Goal: Transaction & Acquisition: Book appointment/travel/reservation

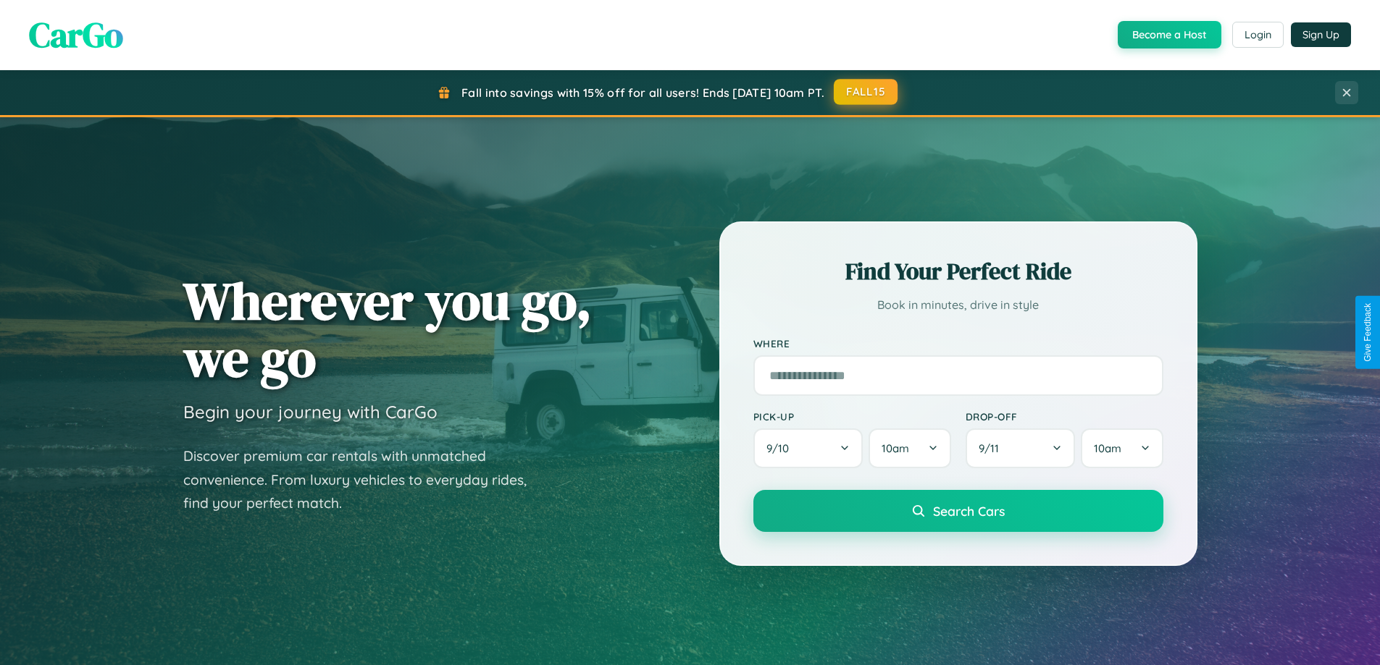
click at [866, 92] on button "FALL15" at bounding box center [865, 92] width 64 height 26
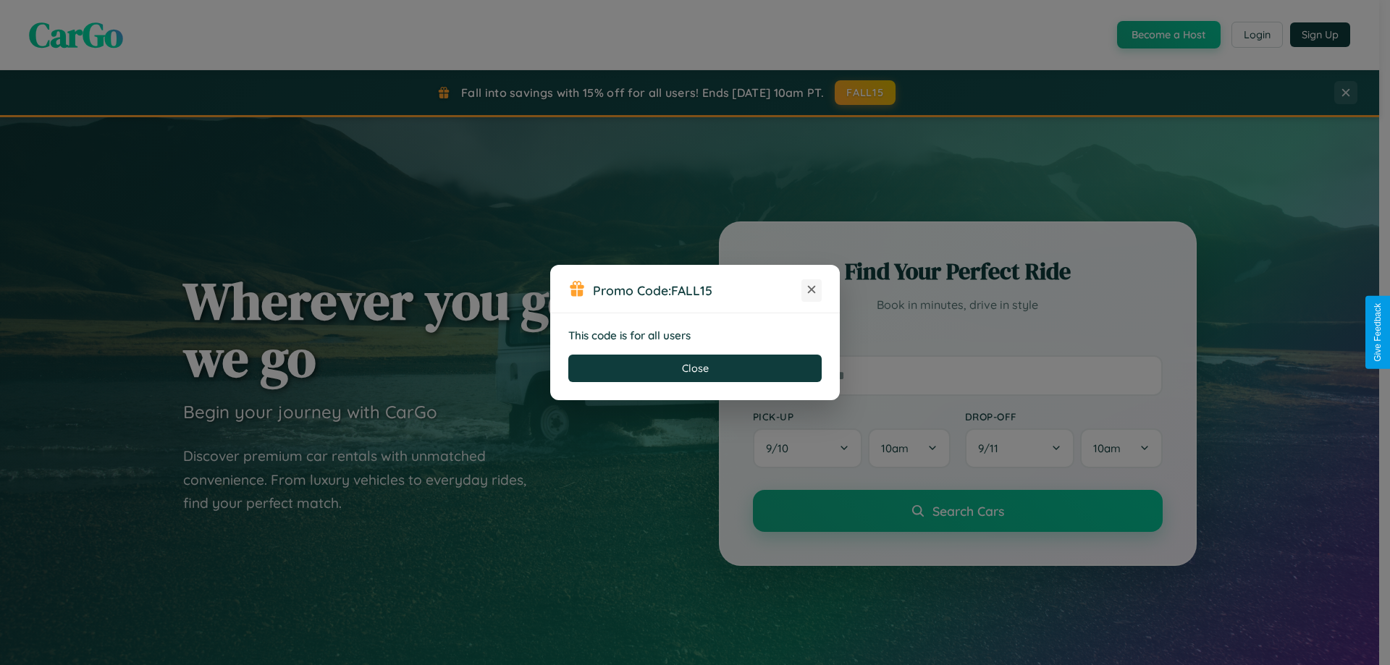
click at [812, 290] on icon at bounding box center [812, 289] width 14 height 14
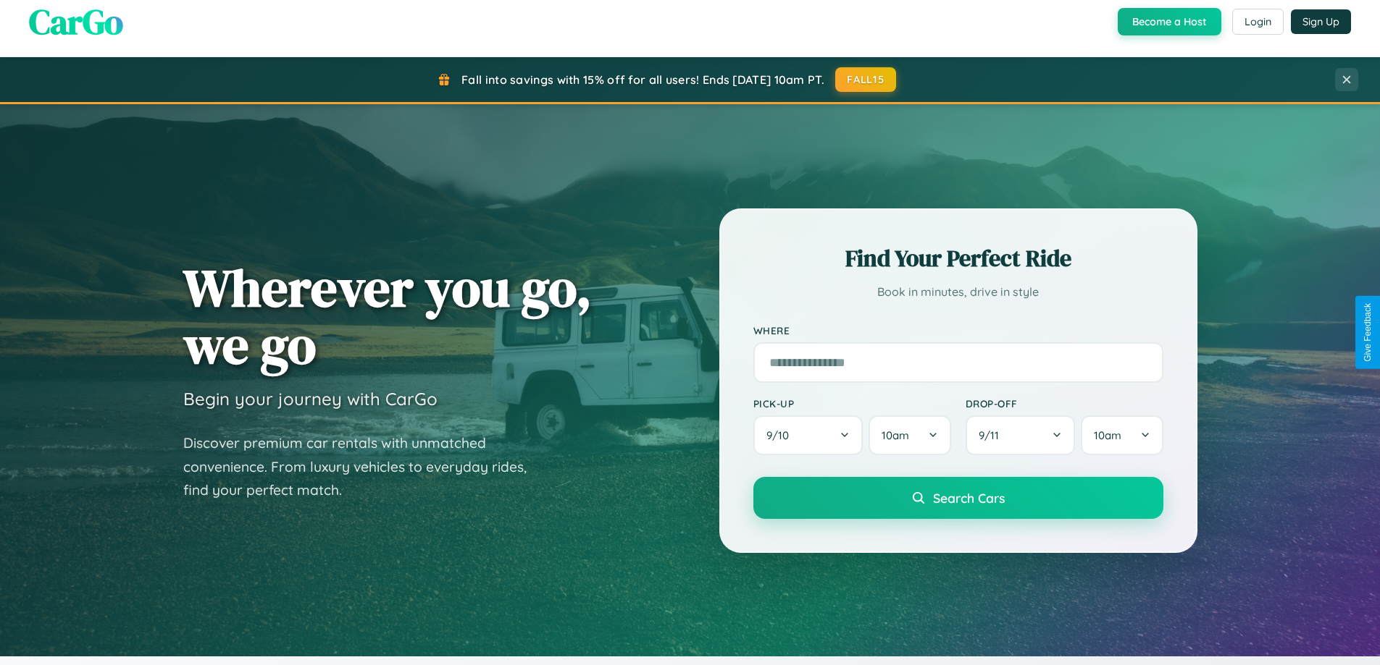
scroll to position [624, 0]
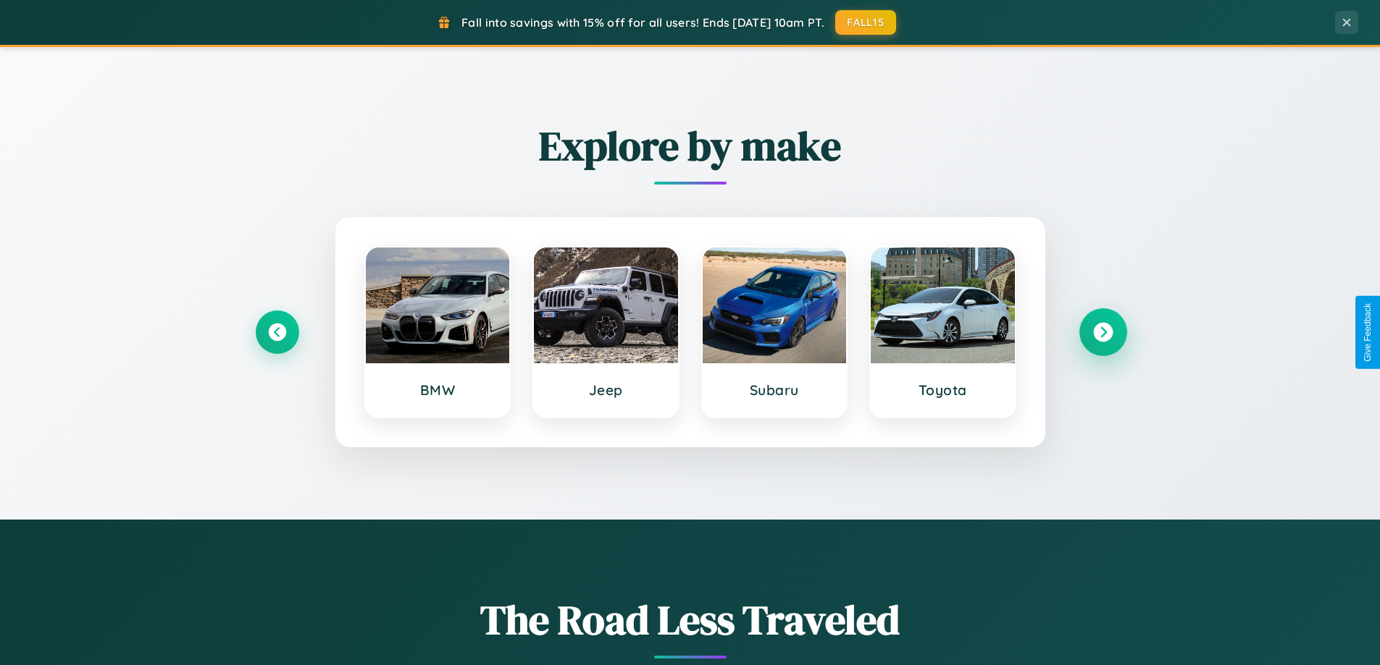
click at [1102, 332] on icon at bounding box center [1103, 333] width 20 height 20
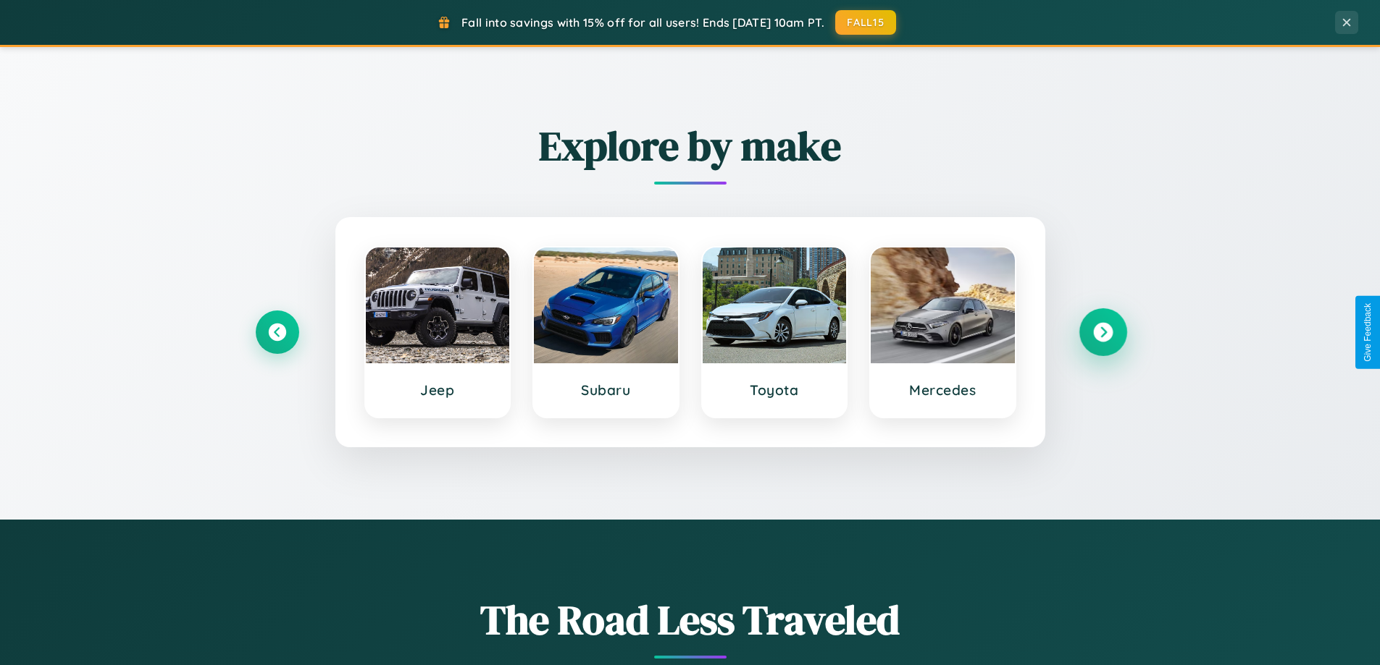
click at [1102, 332] on icon at bounding box center [1103, 333] width 20 height 20
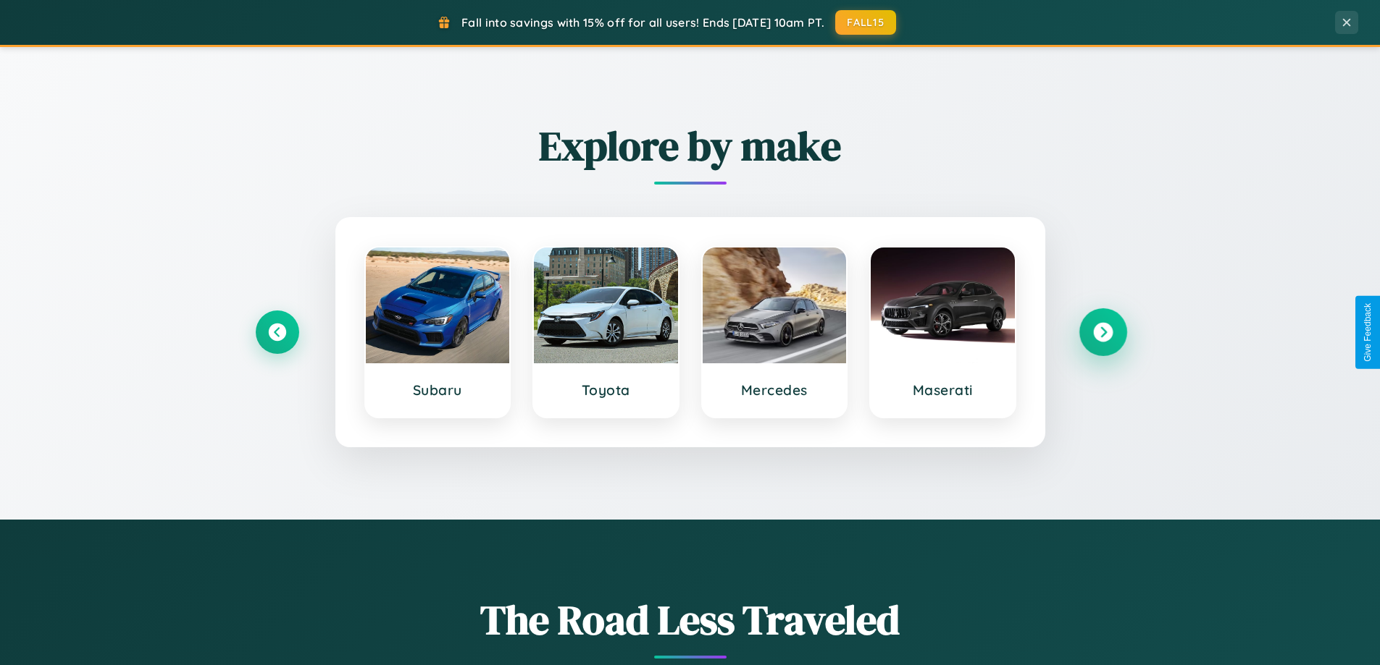
click at [1102, 332] on icon at bounding box center [1103, 333] width 20 height 20
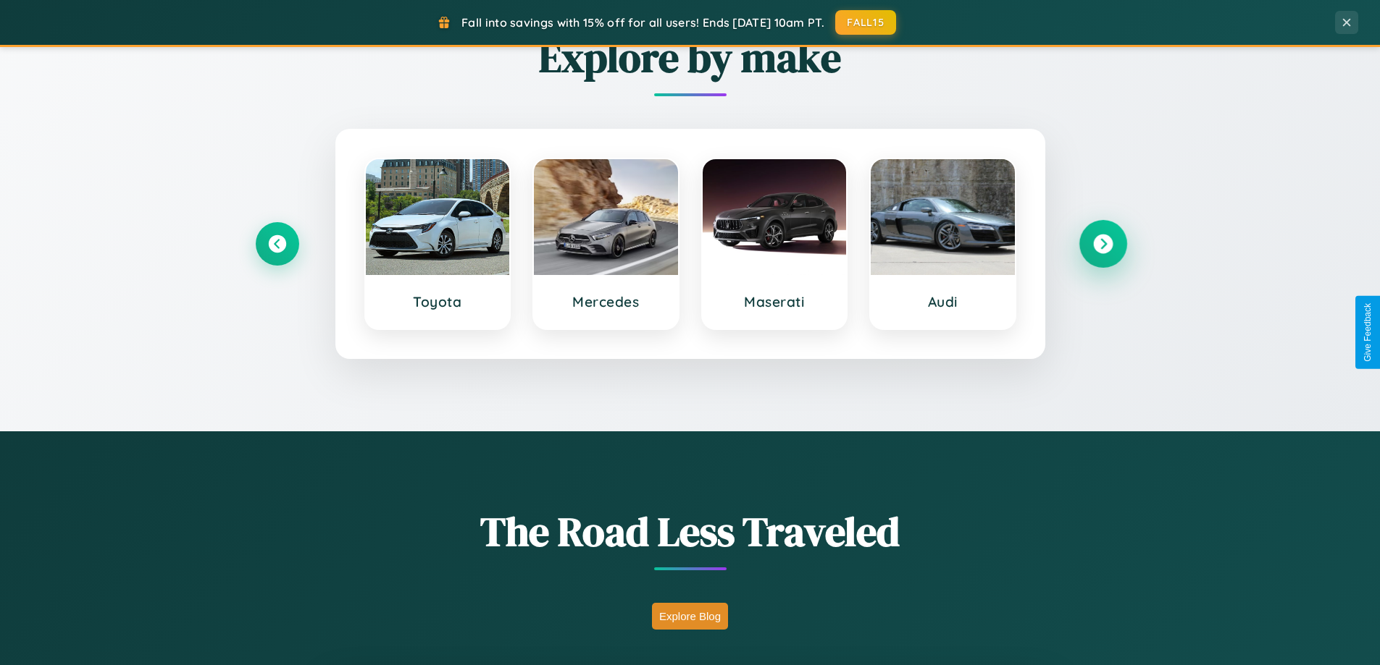
scroll to position [2787, 0]
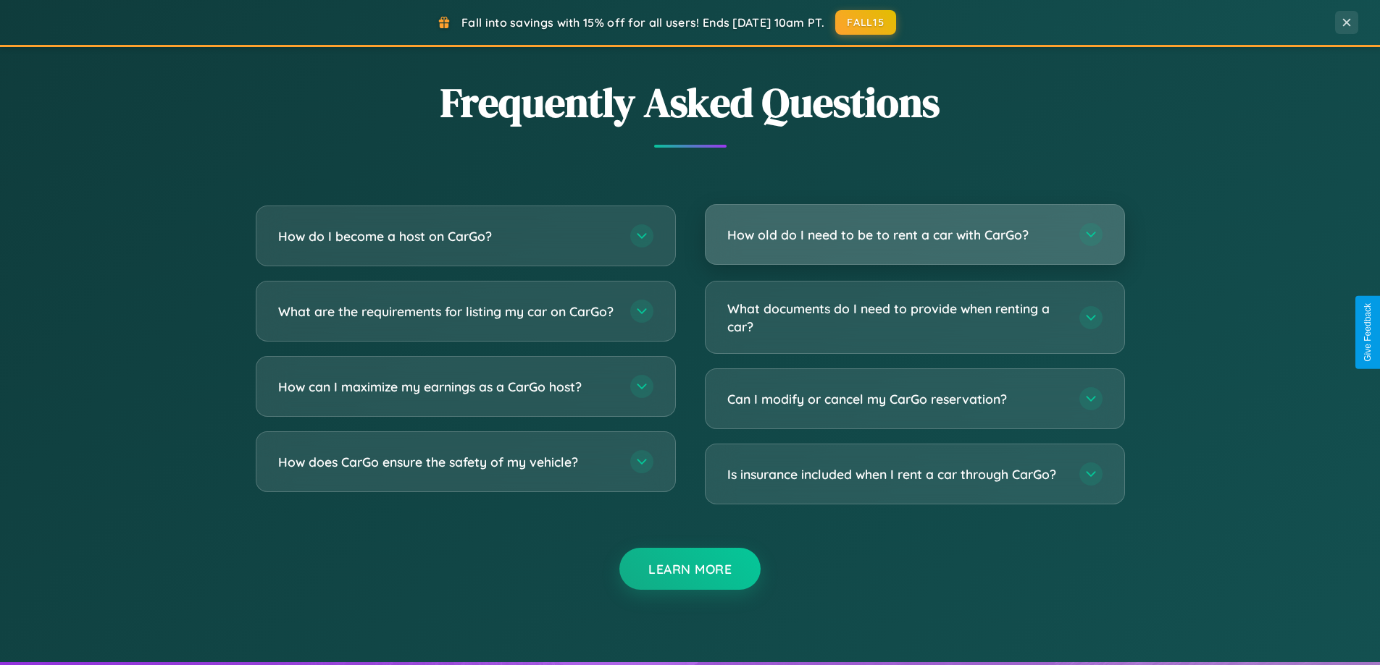
click at [914, 235] on h3 "How old do I need to be to rent a car with CarGo?" at bounding box center [895, 235] width 337 height 18
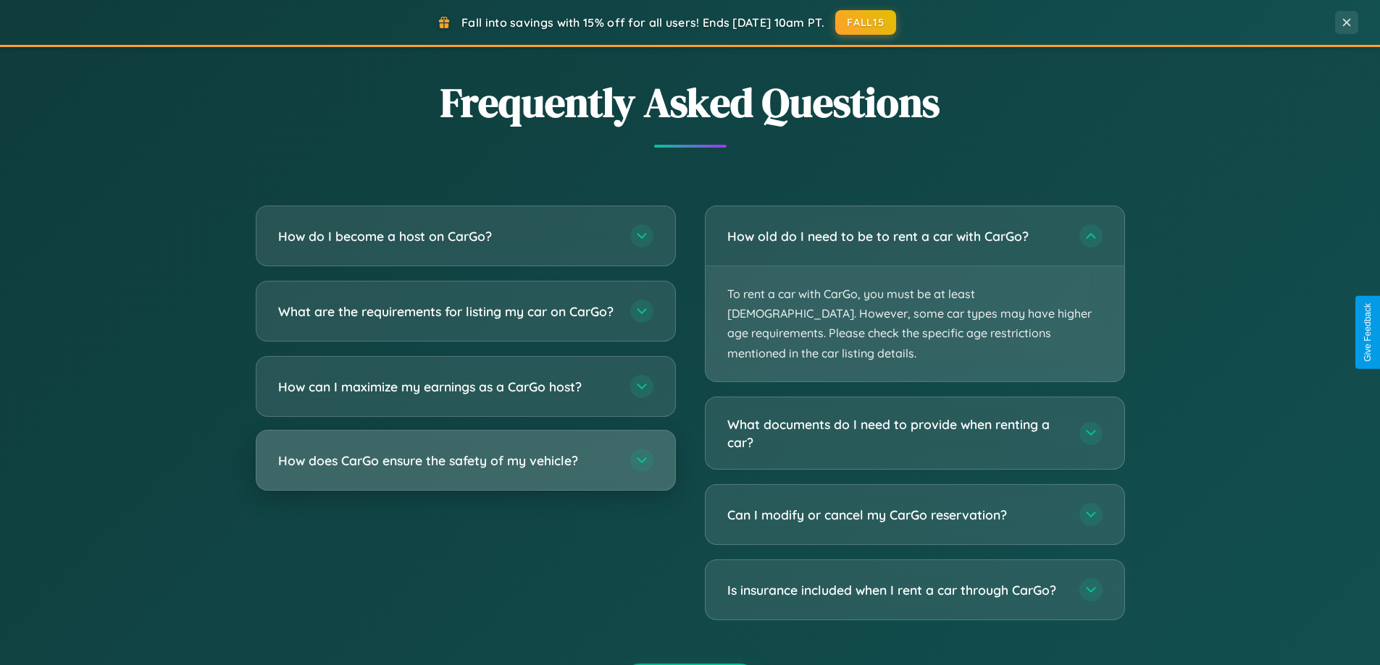
click at [465, 470] on h3 "How does CarGo ensure the safety of my vehicle?" at bounding box center [446, 461] width 337 height 18
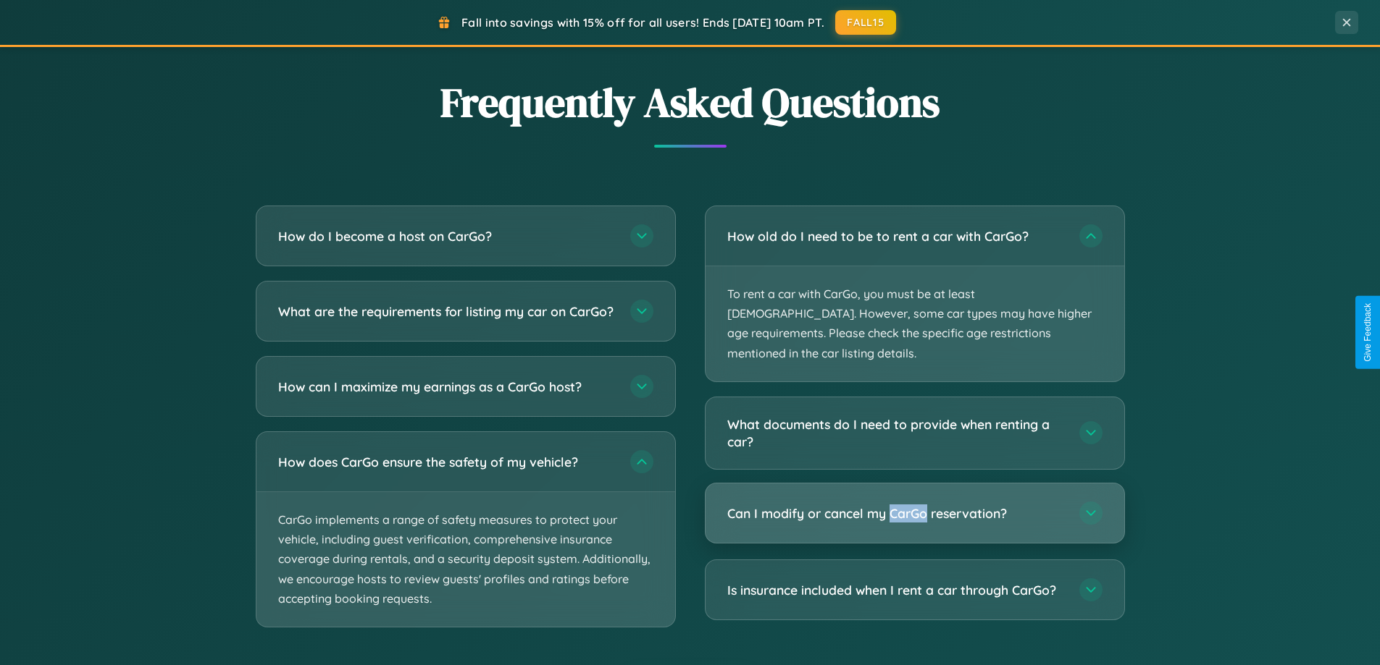
click at [914, 505] on h3 "Can I modify or cancel my CarGo reservation?" at bounding box center [895, 514] width 337 height 18
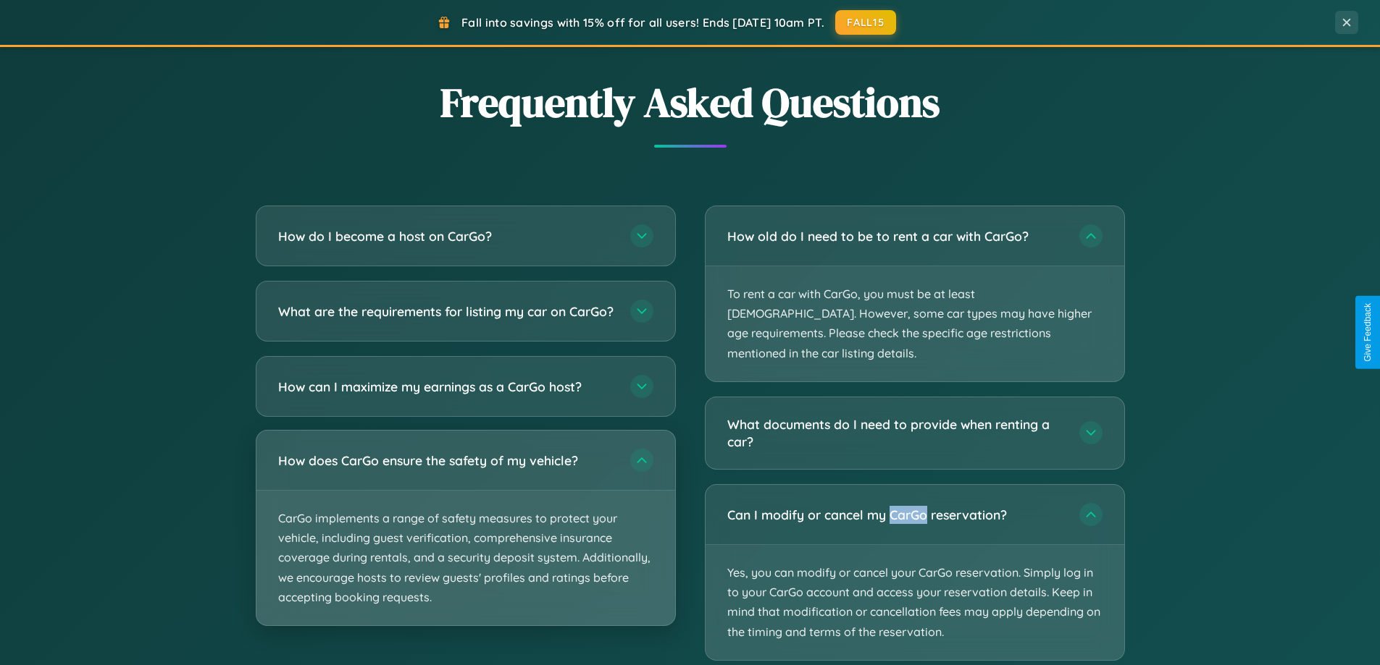
click at [465, 541] on p "CarGo implements a range of safety measures to protect your vehicle, including …" at bounding box center [465, 558] width 419 height 135
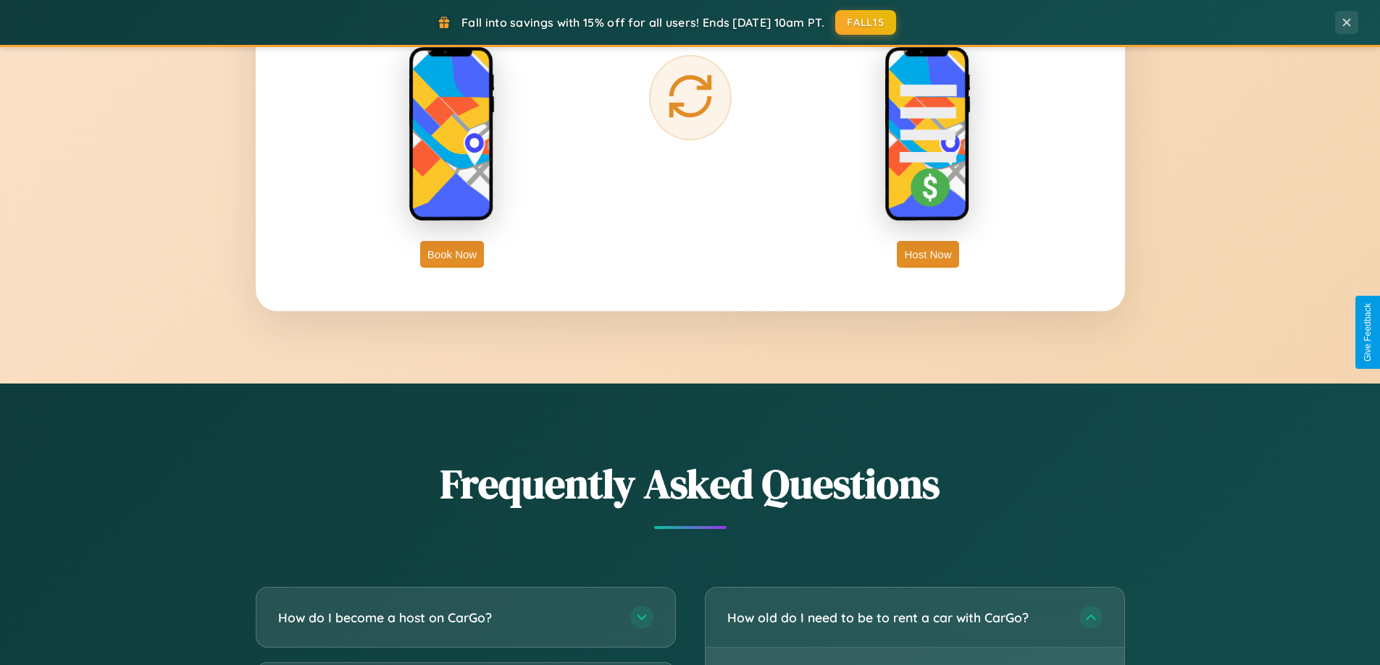
scroll to position [2327, 0]
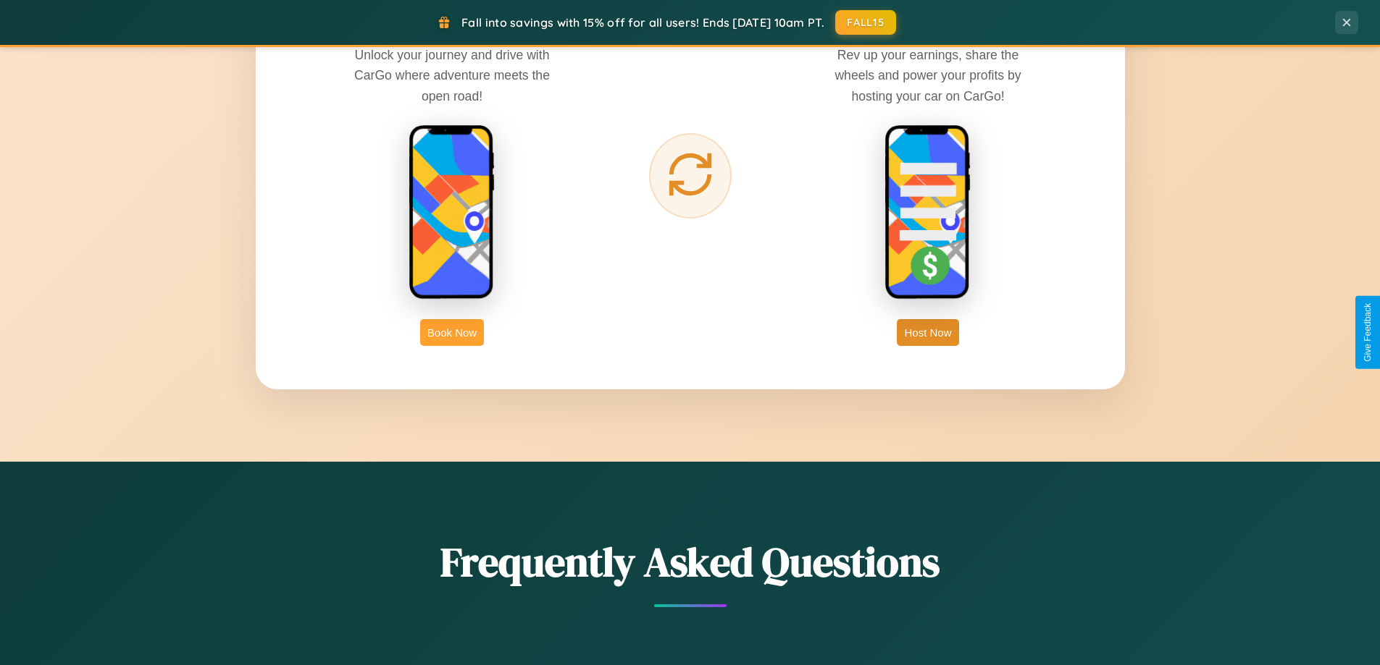
click at [452, 332] on button "Book Now" at bounding box center [452, 332] width 64 height 27
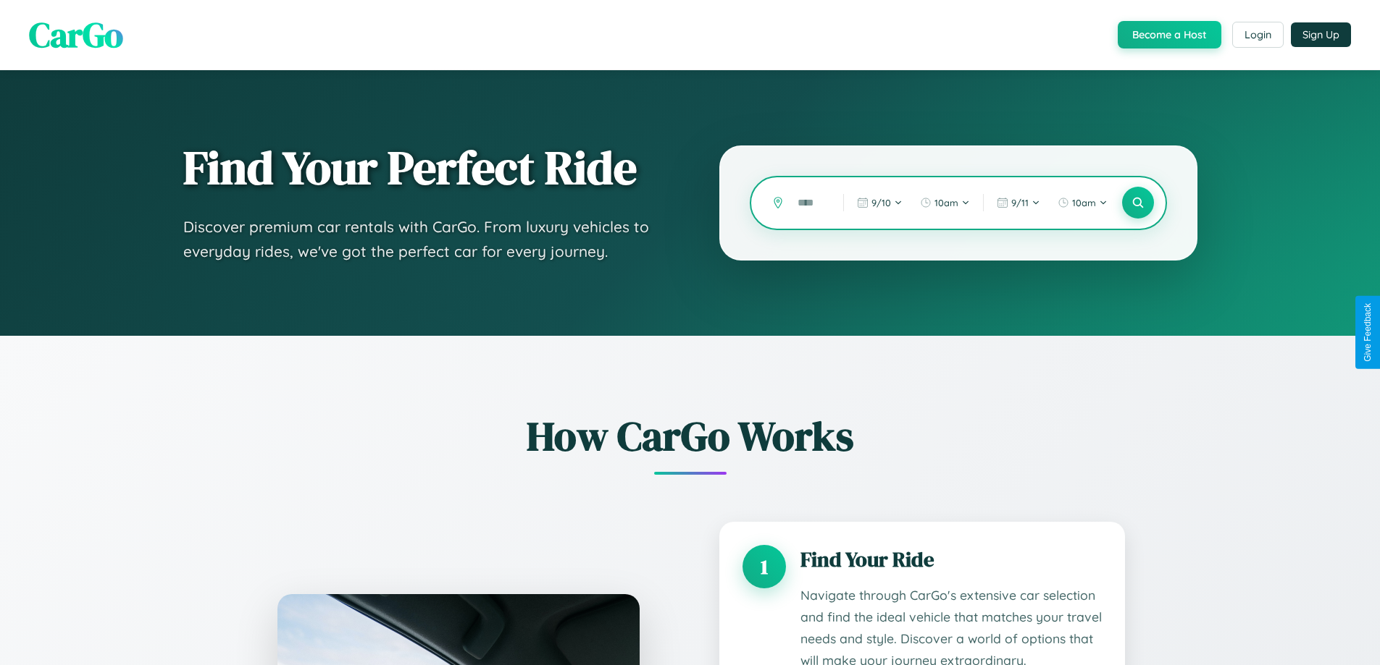
click at [810, 203] on input "text" at bounding box center [809, 202] width 38 height 25
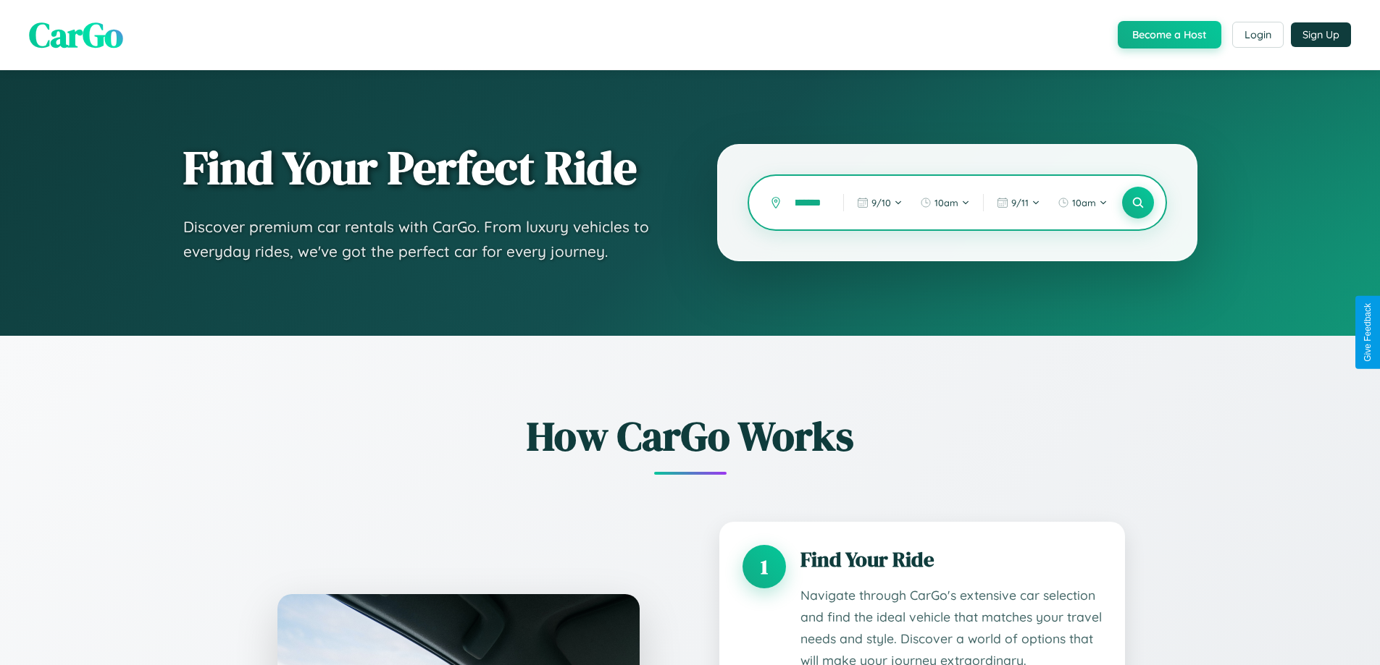
scroll to position [0, 14]
type input "*******"
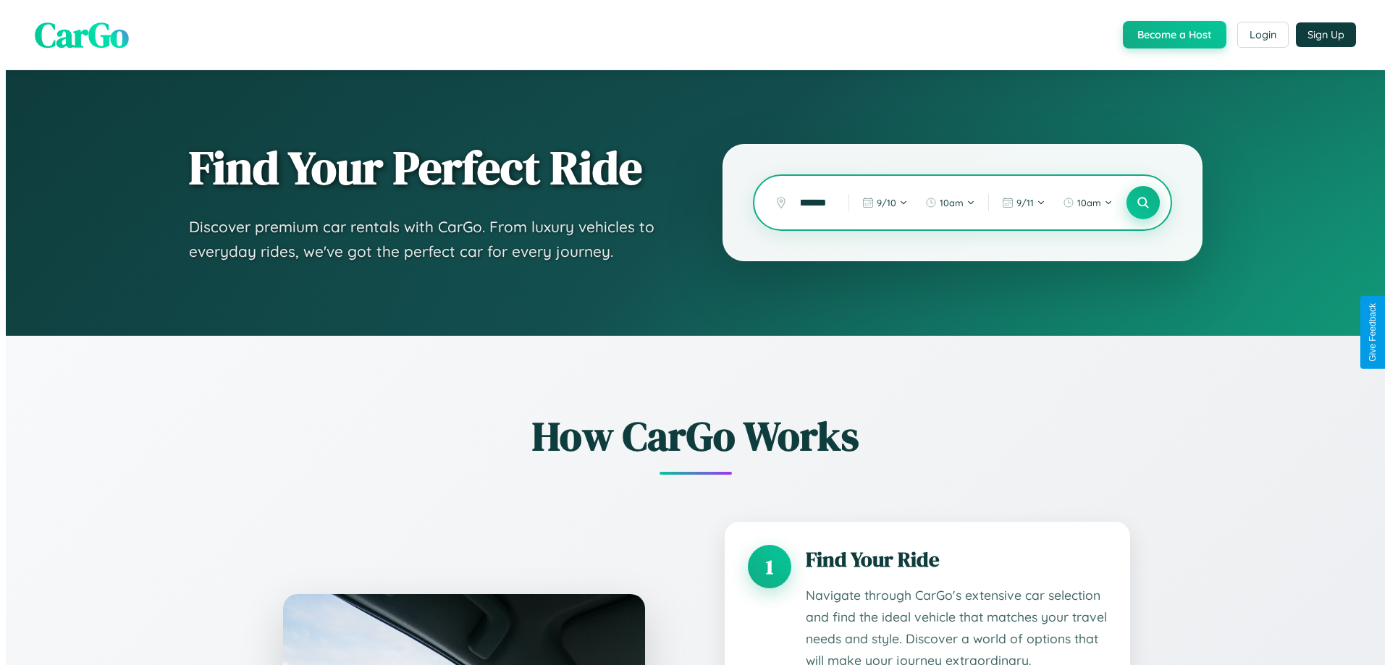
scroll to position [0, 0]
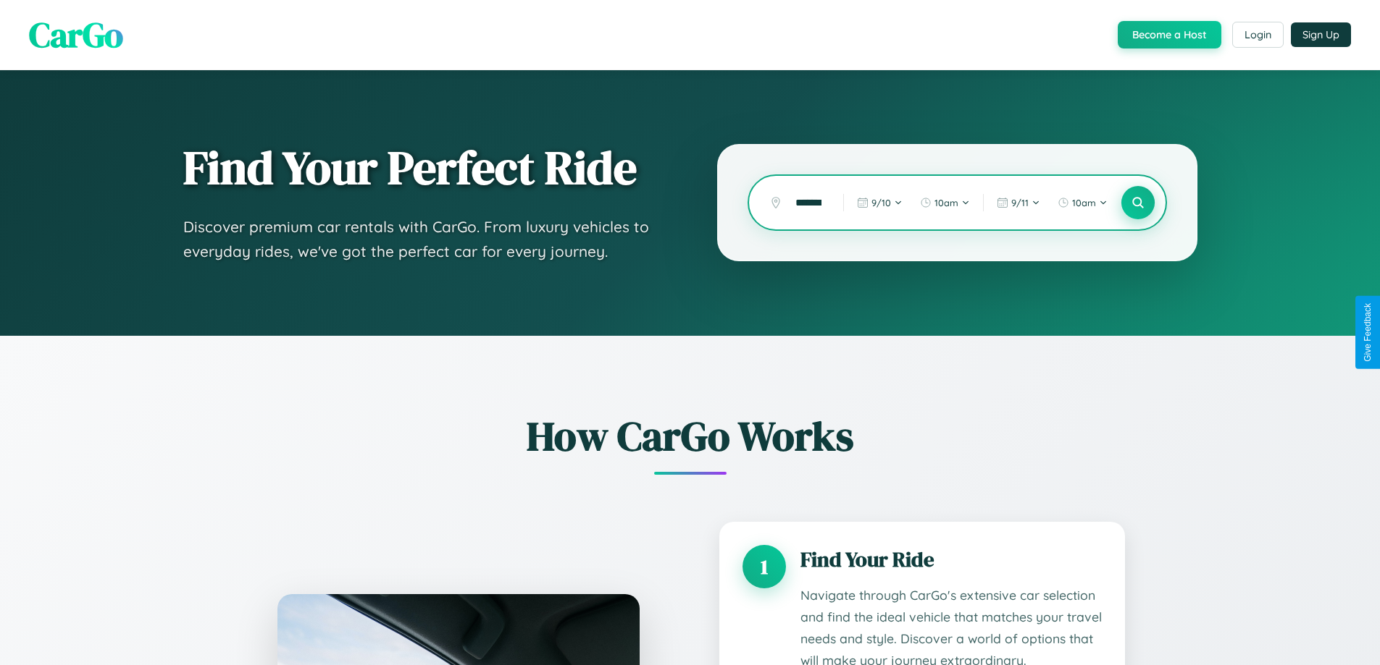
click at [1137, 203] on icon at bounding box center [1137, 203] width 14 height 14
